Goal: Task Accomplishment & Management: Complete application form

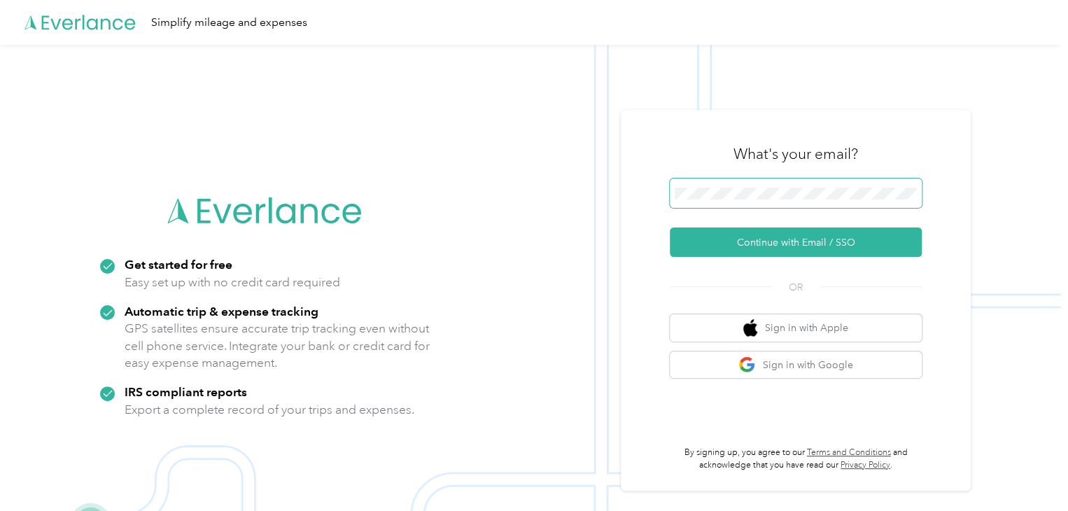
click at [776, 202] on span at bounding box center [796, 192] width 252 height 29
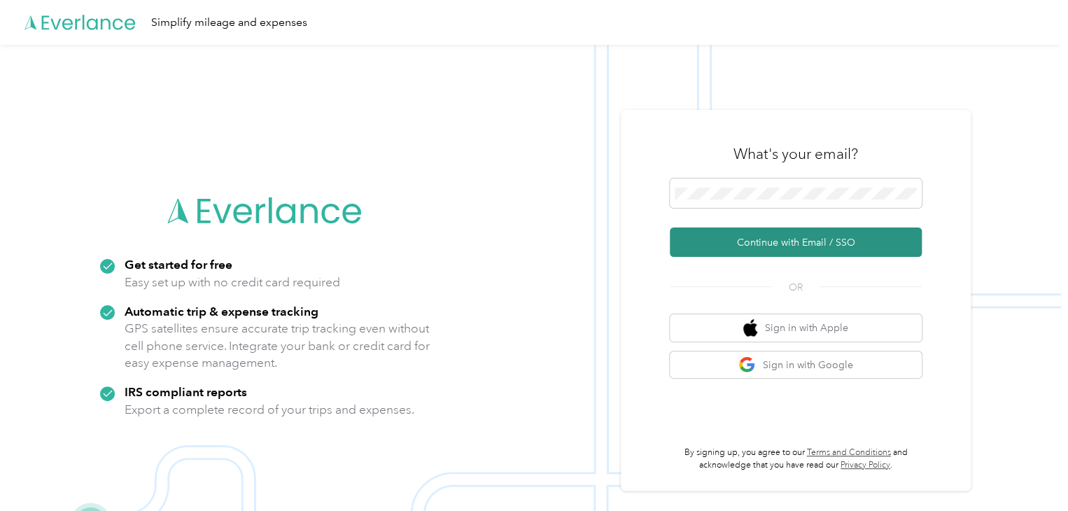
click at [747, 242] on button "Continue with Email / SSO" at bounding box center [796, 241] width 252 height 29
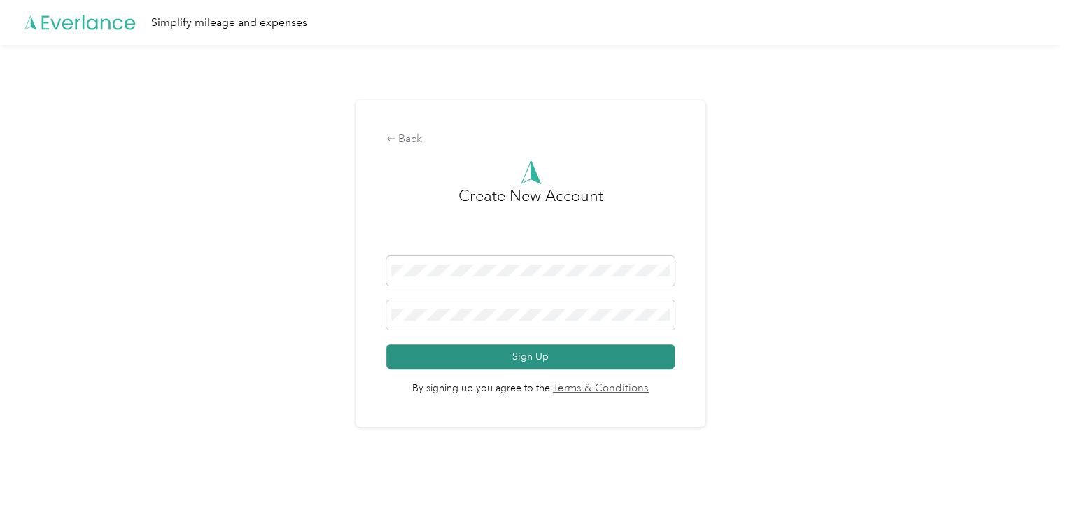
click at [498, 350] on button "Sign Up" at bounding box center [530, 356] width 288 height 24
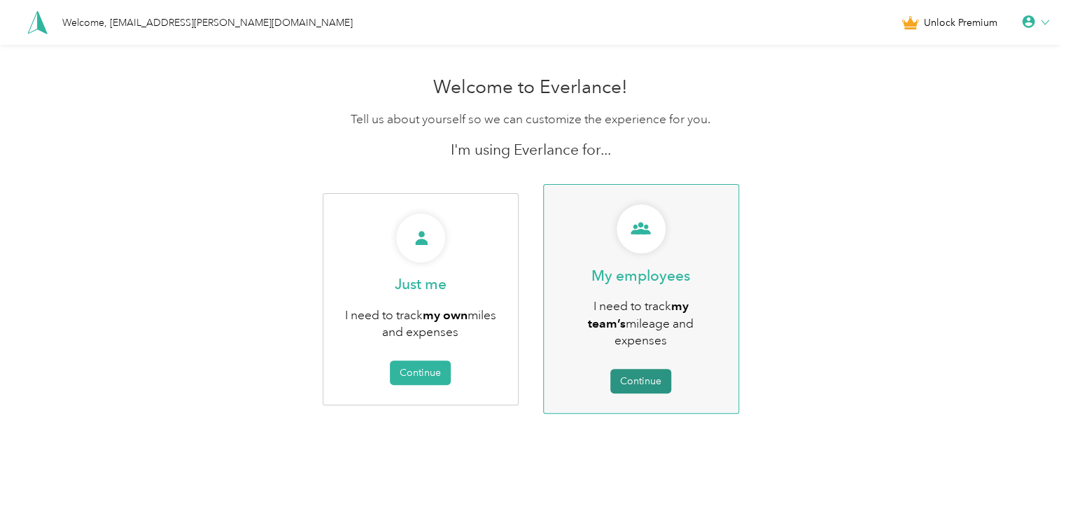
drag, startPoint x: 654, startPoint y: 366, endPoint x: 640, endPoint y: 367, distance: 14.1
click at [640, 369] on button "Continue" at bounding box center [640, 381] width 61 height 24
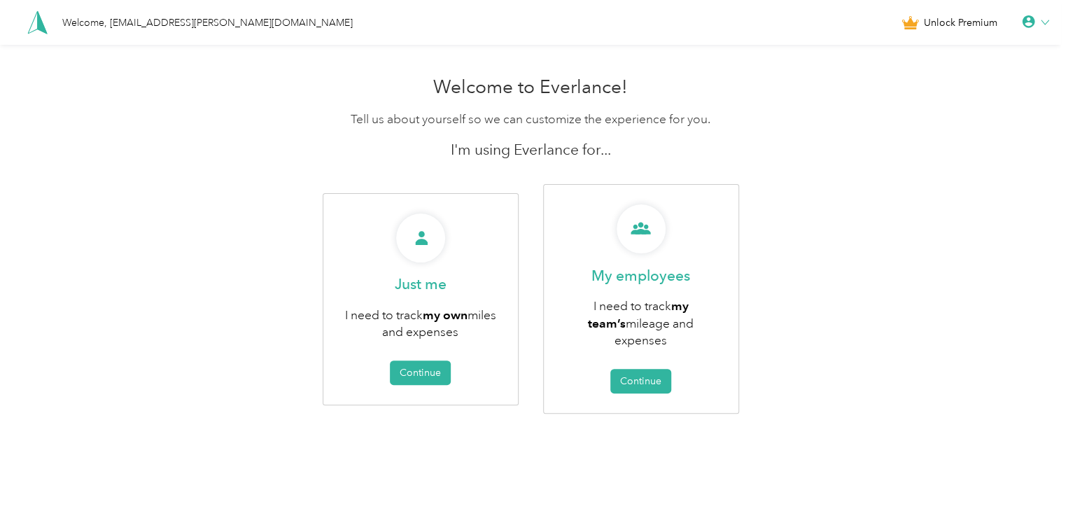
click at [1043, 20] on div at bounding box center [1035, 22] width 27 height 14
click at [942, 110] on div "Logout" at bounding box center [987, 104] width 157 height 29
